Goal: Task Accomplishment & Management: Use online tool/utility

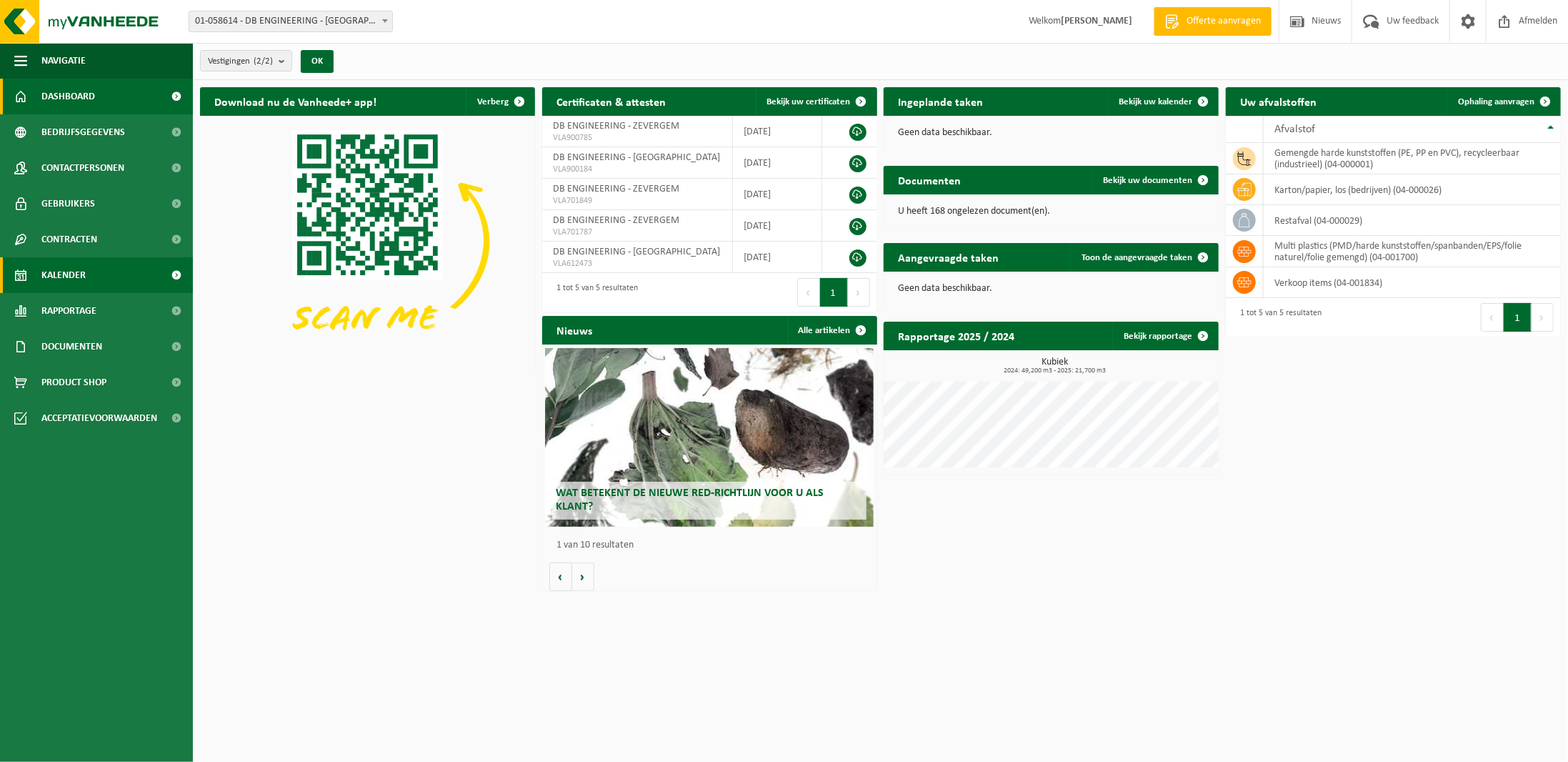
click at [96, 270] on link "Kalender" at bounding box center [97, 275] width 193 height 36
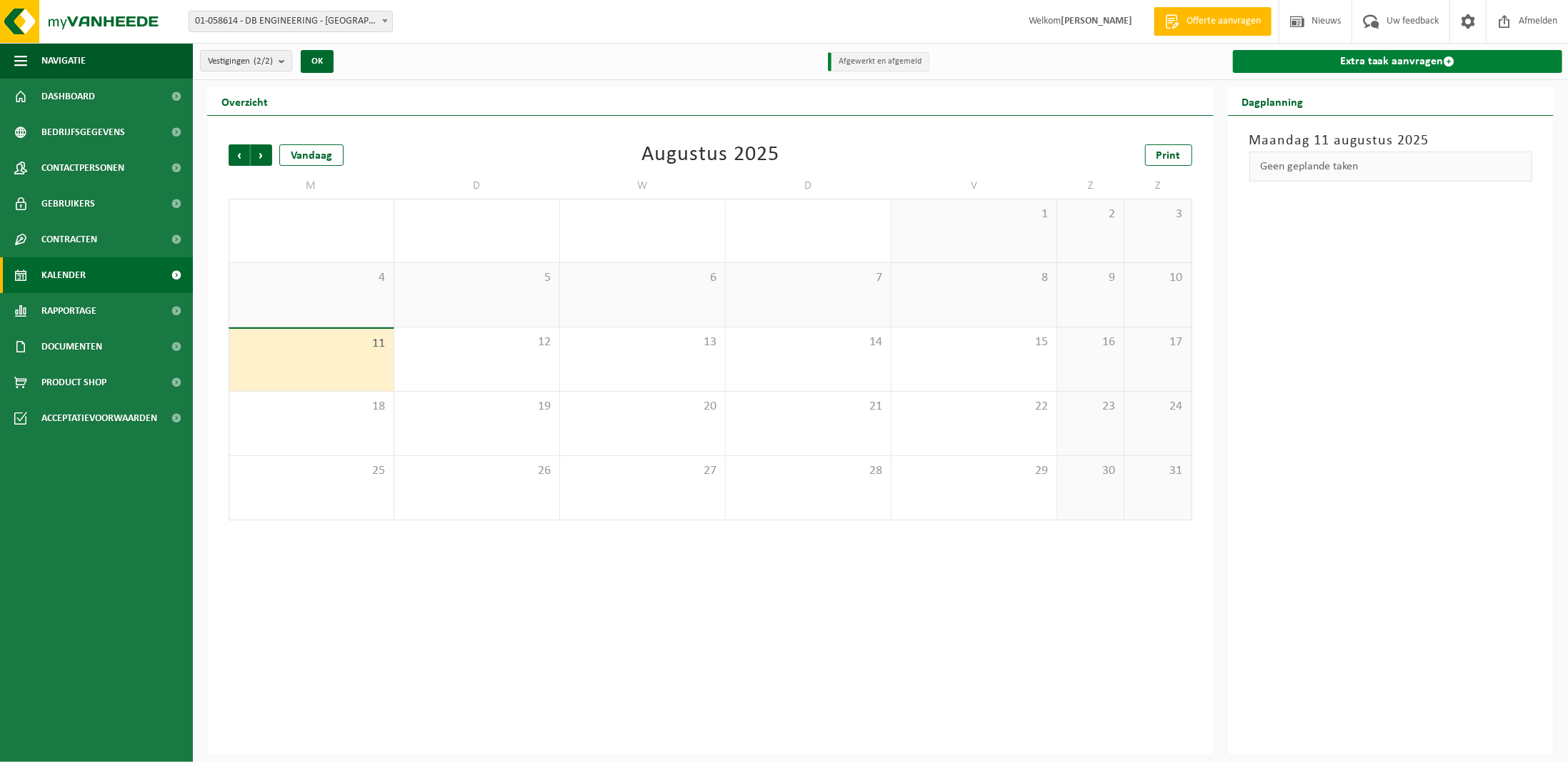
click at [1393, 64] on link "Extra taak aanvragen" at bounding box center [1398, 62] width 329 height 23
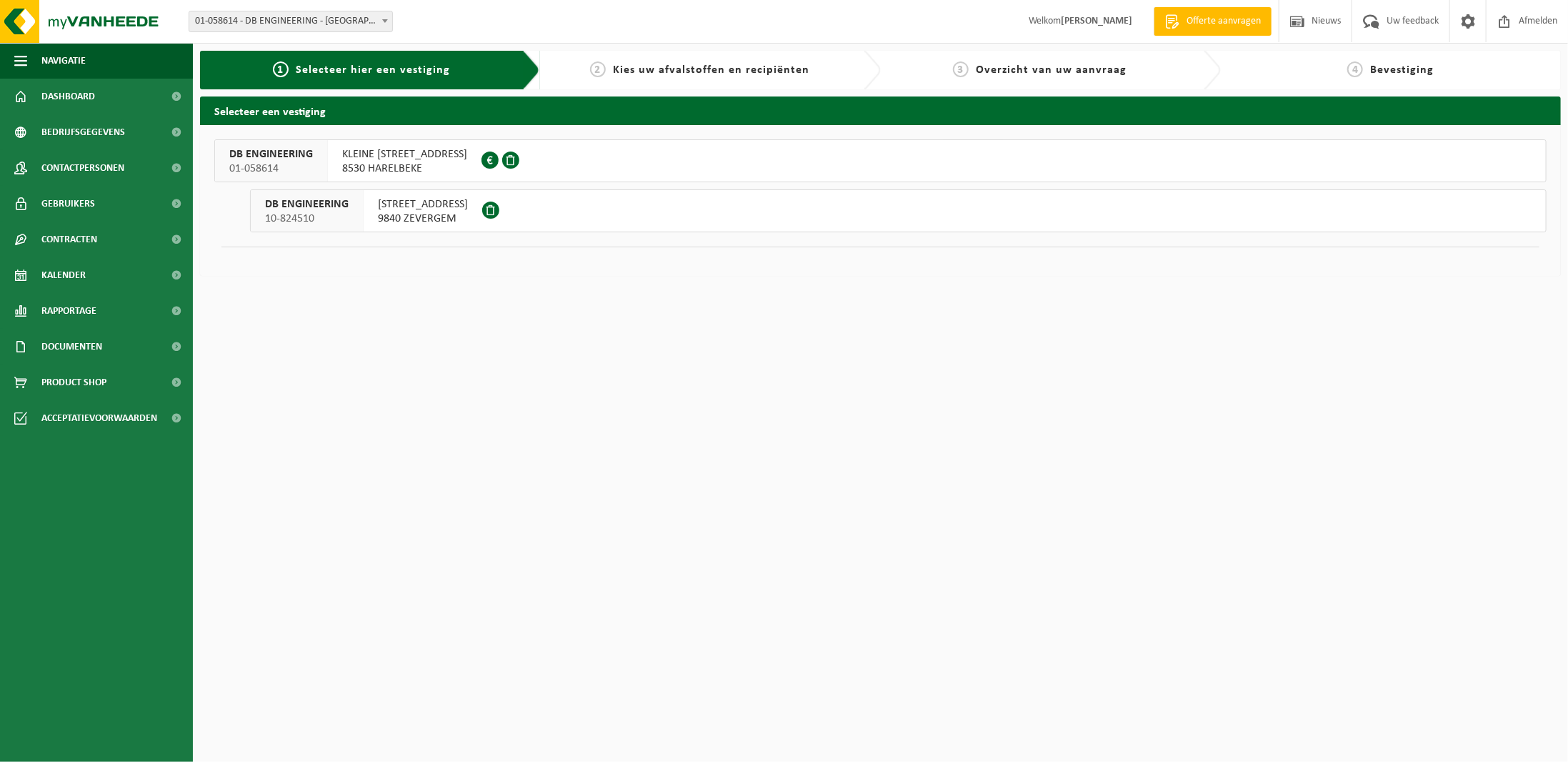
click at [368, 169] on span "8530 HARELBEKE" at bounding box center [405, 168] width 125 height 14
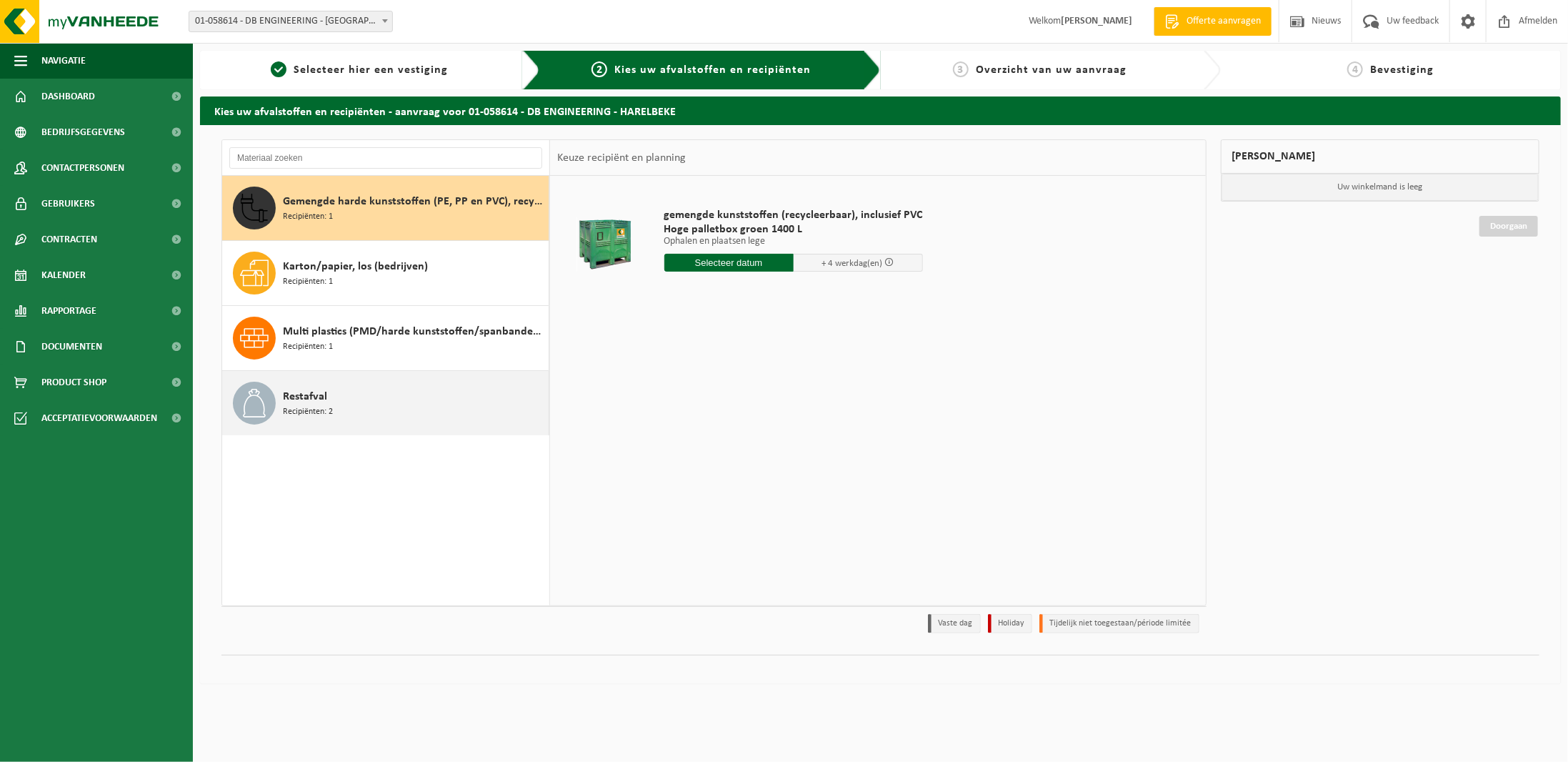
click at [337, 394] on div "Restafval Recipiënten: 2" at bounding box center [413, 403] width 262 height 43
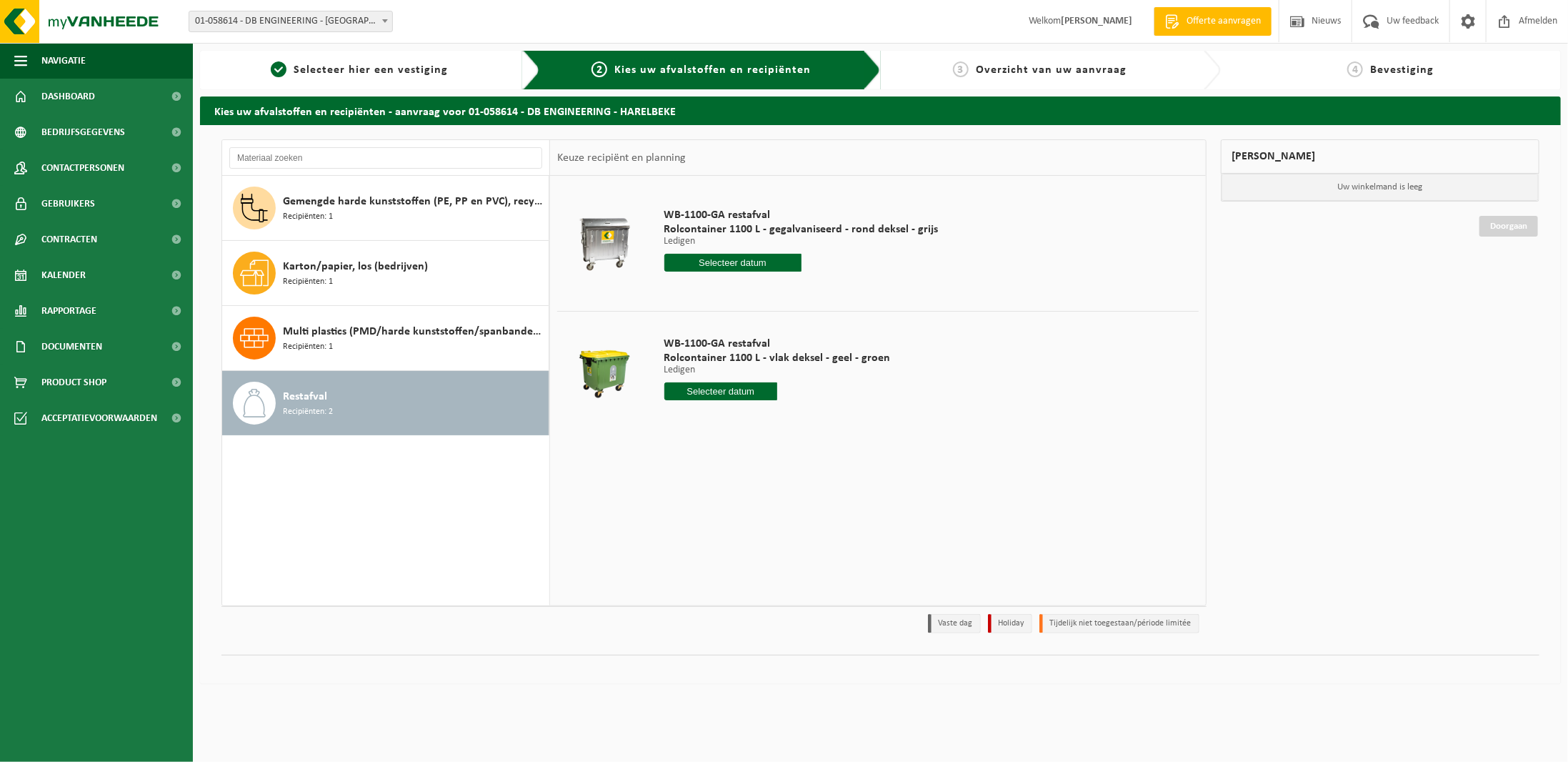
click at [706, 267] on input "text" at bounding box center [732, 262] width 137 height 18
click at [749, 389] on div "14" at bounding box center [753, 389] width 25 height 23
type input "Van 2025-08-14"
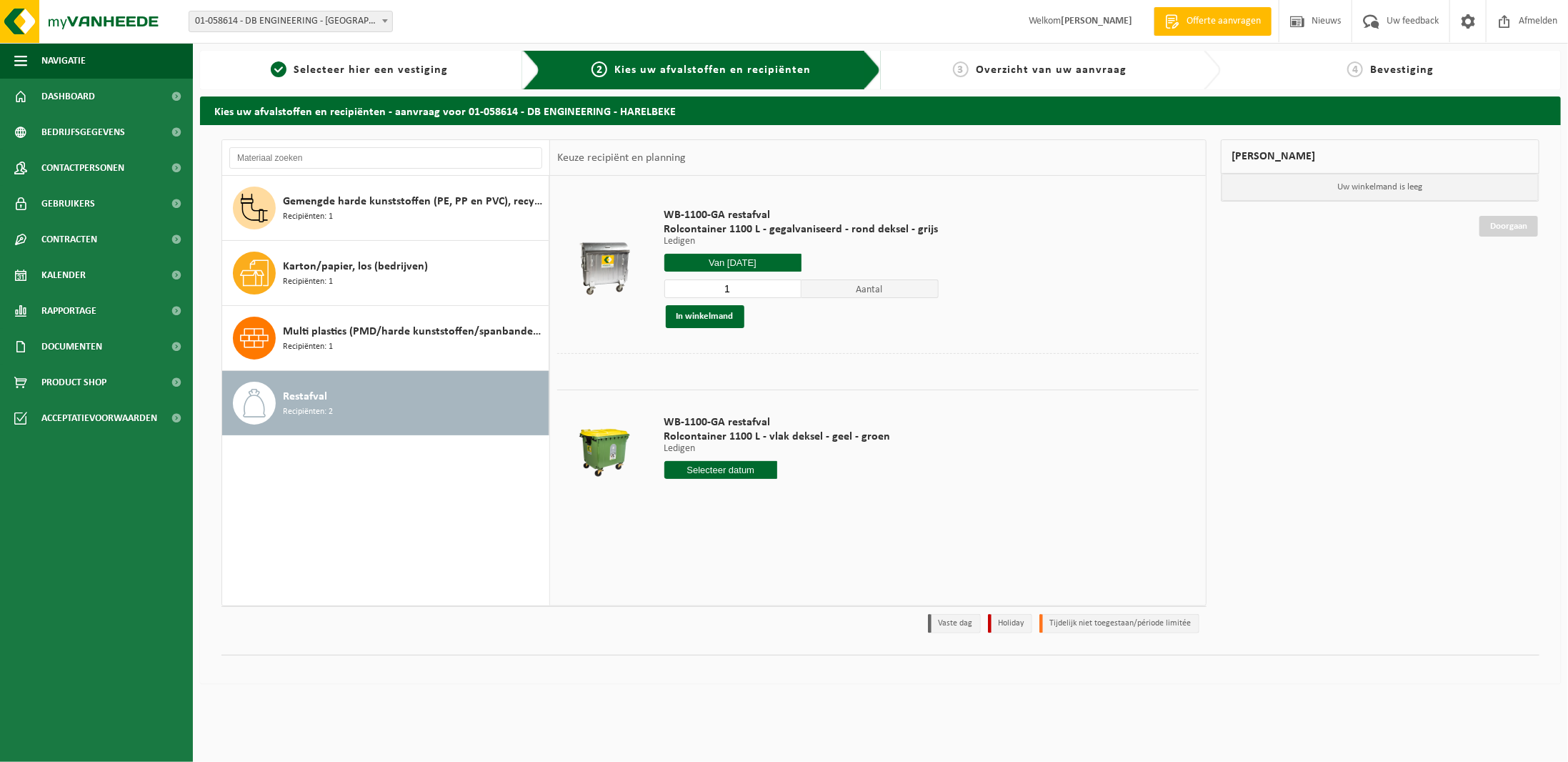
click at [785, 288] on input "1" at bounding box center [732, 288] width 137 height 19
click at [728, 319] on button "In winkelmand" at bounding box center [705, 317] width 79 height 23
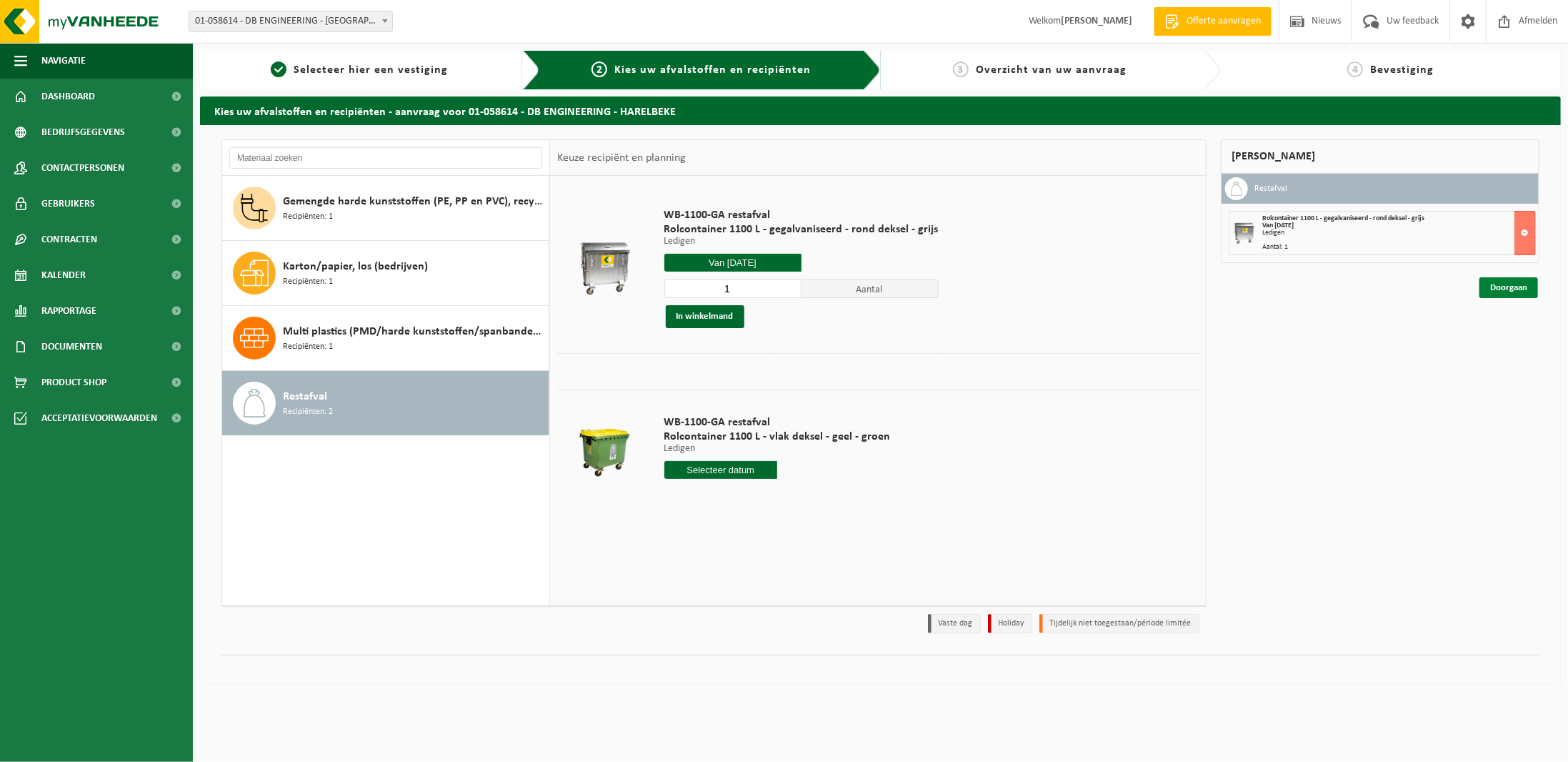
click at [1503, 288] on link "Doorgaan" at bounding box center [1508, 287] width 58 height 21
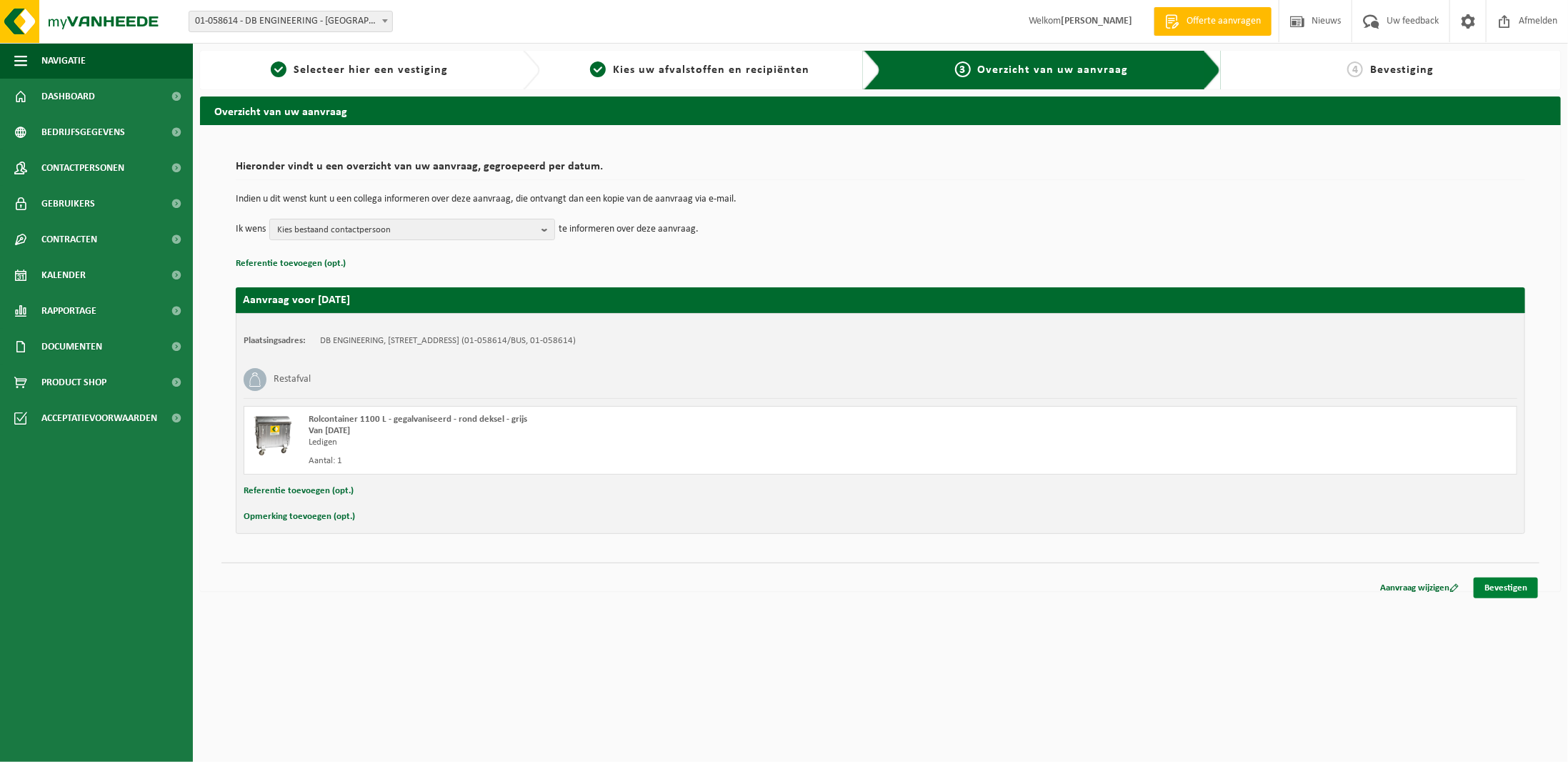
click at [1519, 579] on link "Bevestigen" at bounding box center [1506, 587] width 64 height 21
